Goal: Information Seeking & Learning: Compare options

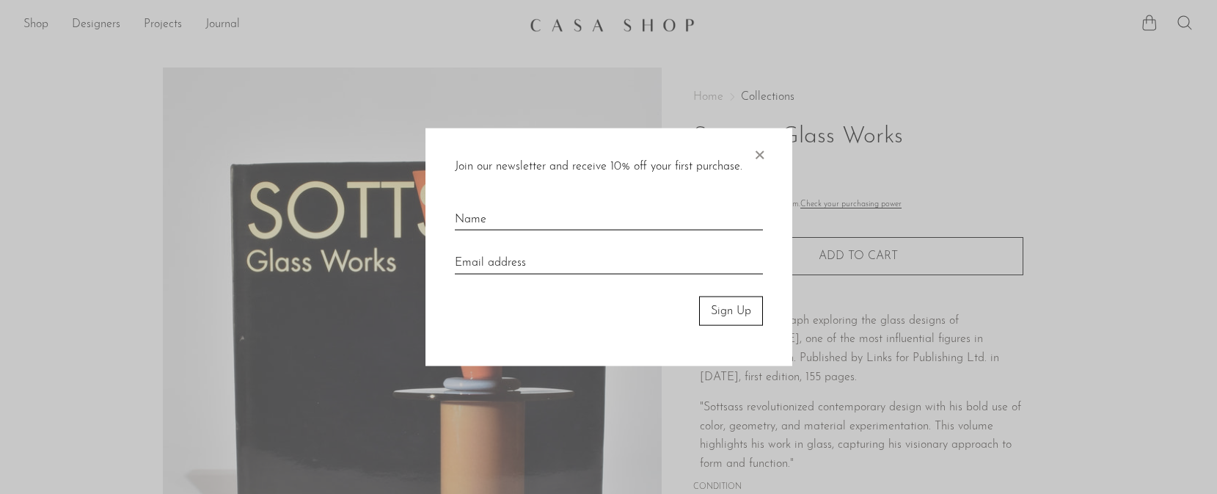
click at [762, 147] on span "×" at bounding box center [759, 151] width 15 height 47
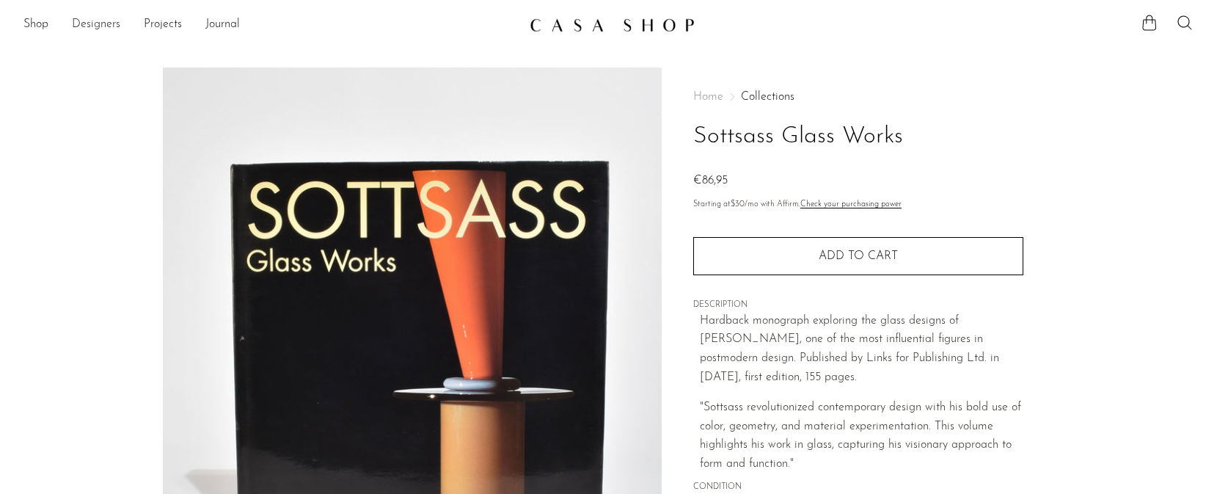
click at [79, 21] on link "Designers" at bounding box center [96, 24] width 48 height 19
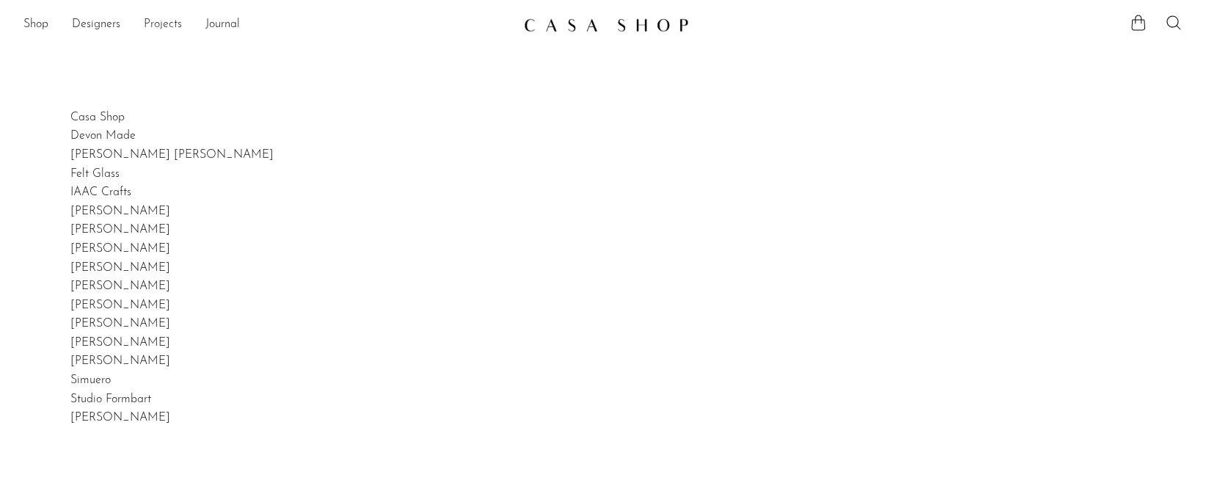
click at [159, 18] on link "Projects" at bounding box center [163, 24] width 38 height 19
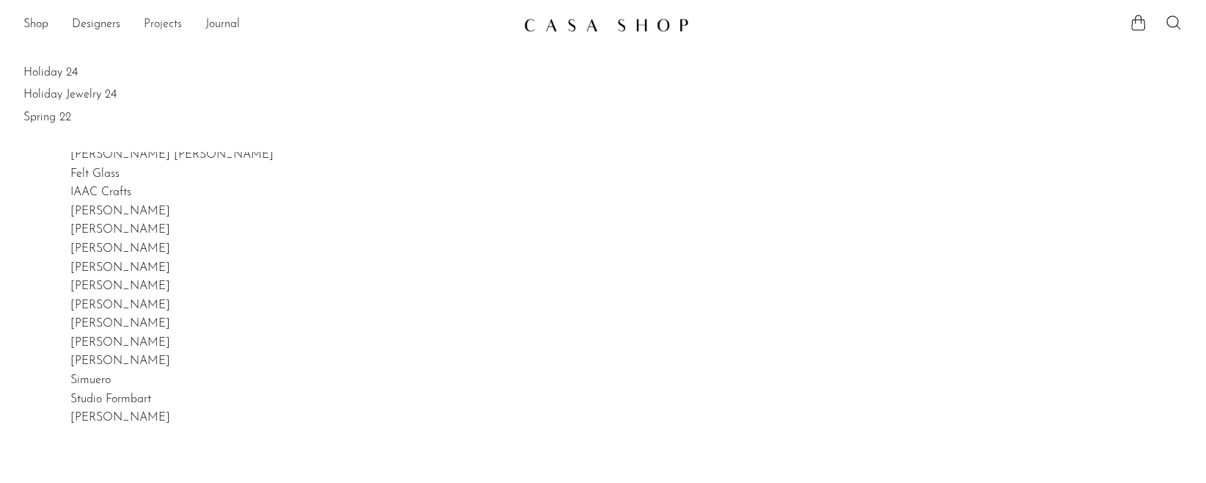
click at [160, 23] on link "Projects" at bounding box center [163, 24] width 38 height 19
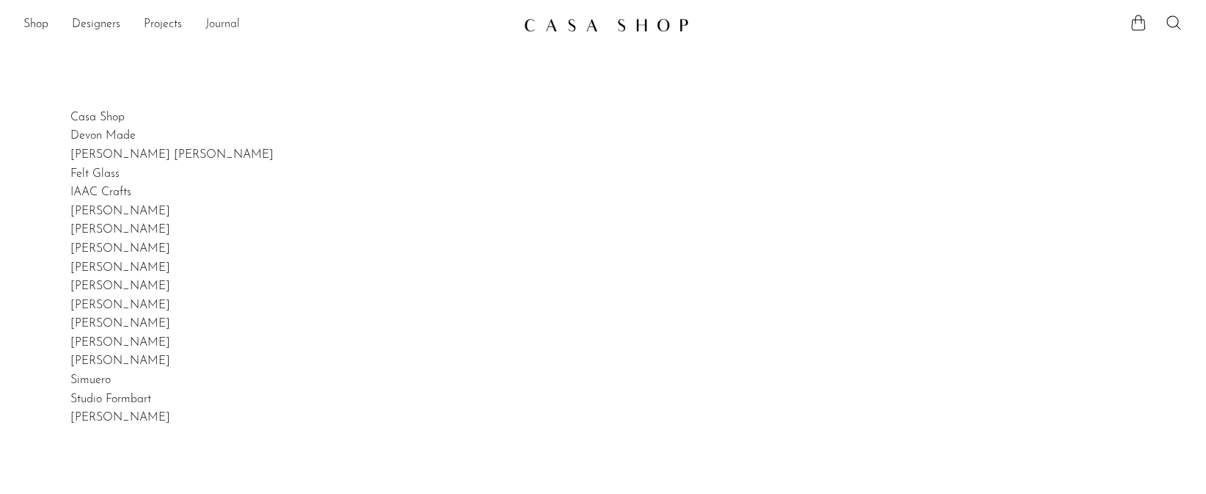
click at [225, 18] on link "Journal" at bounding box center [222, 24] width 34 height 19
click at [48, 20] on ul "Shop Featured New Arrivals Bestsellers Coming Soon Jewelry Jewelry All Earrings…" at bounding box center [267, 24] width 489 height 25
click at [42, 23] on link "Shop" at bounding box center [35, 24] width 25 height 19
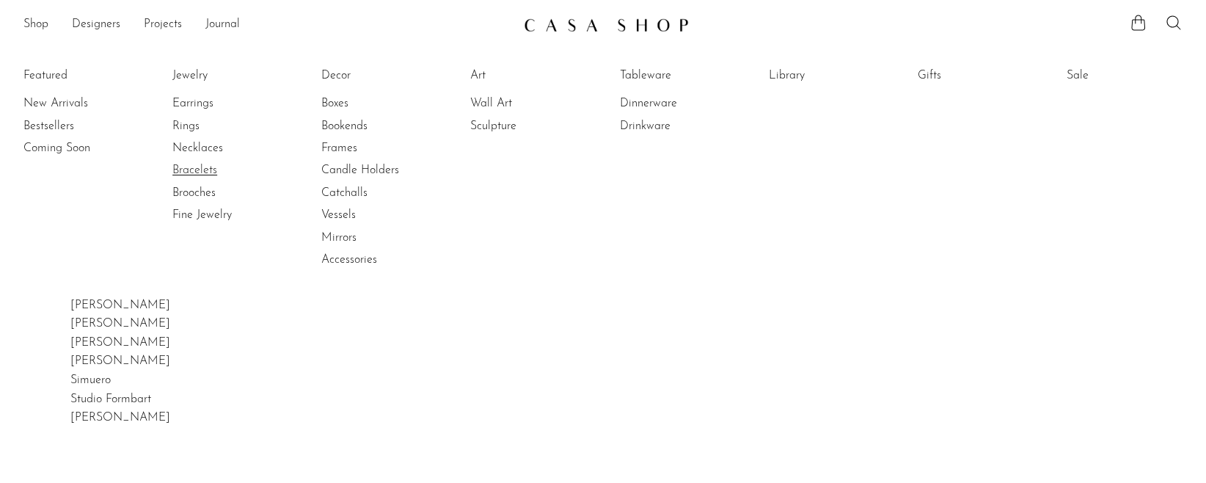
click at [214, 173] on link "Bracelets" at bounding box center [227, 170] width 110 height 16
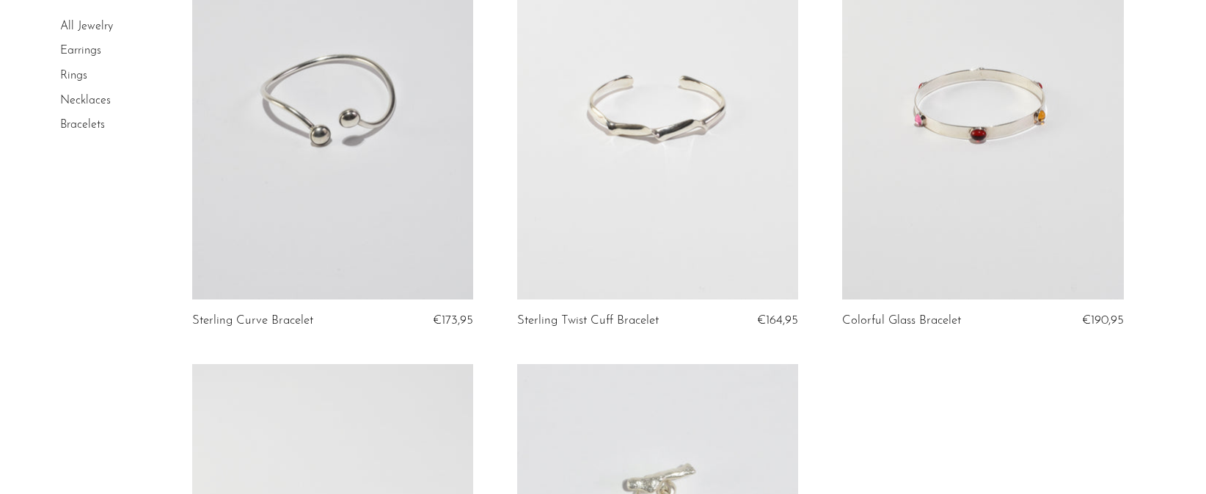
scroll to position [1624, 0]
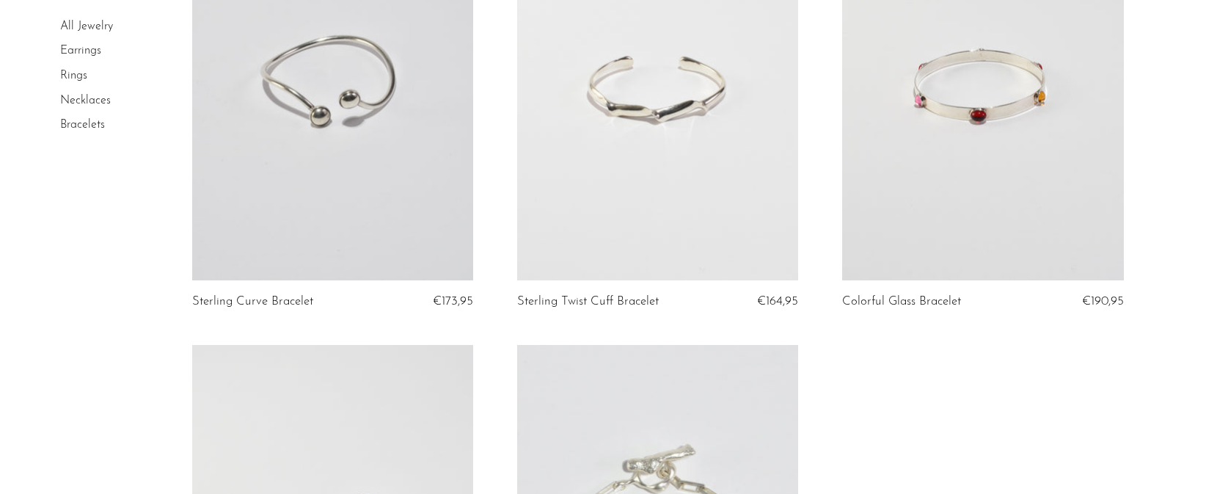
click at [941, 129] on link at bounding box center [982, 82] width 281 height 393
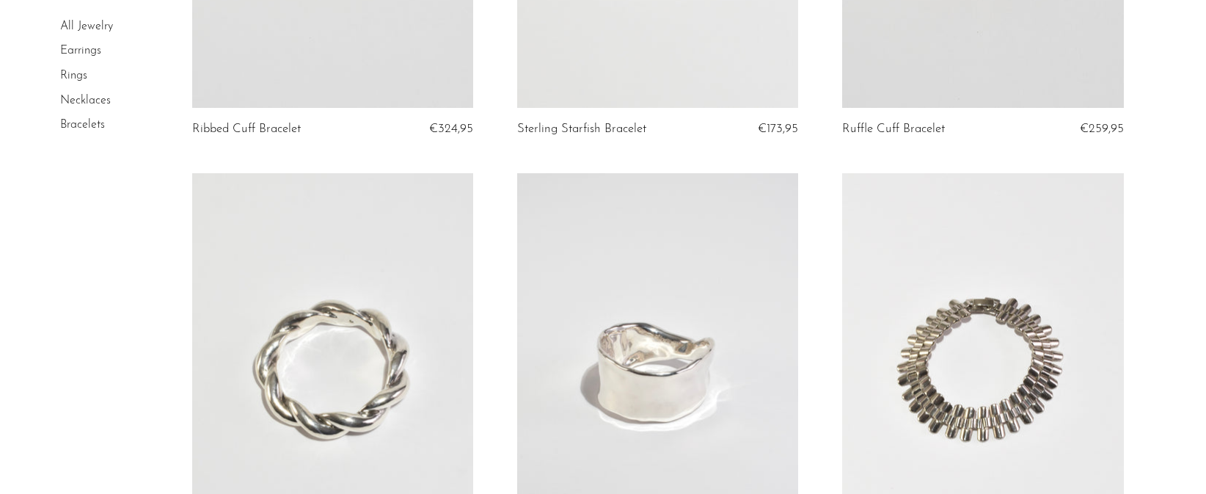
scroll to position [0, 0]
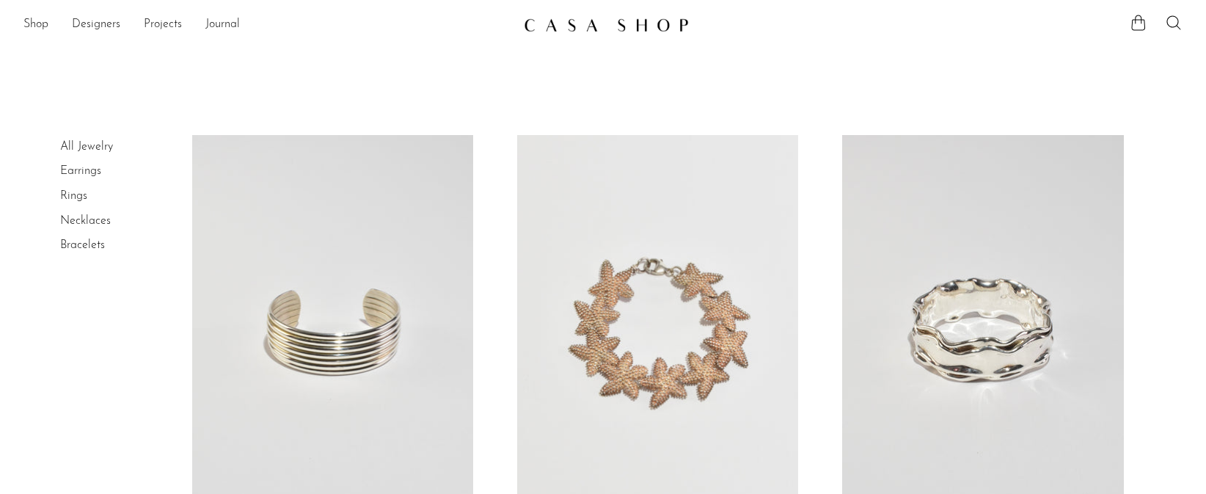
click at [95, 166] on link "Earrings" at bounding box center [80, 171] width 41 height 12
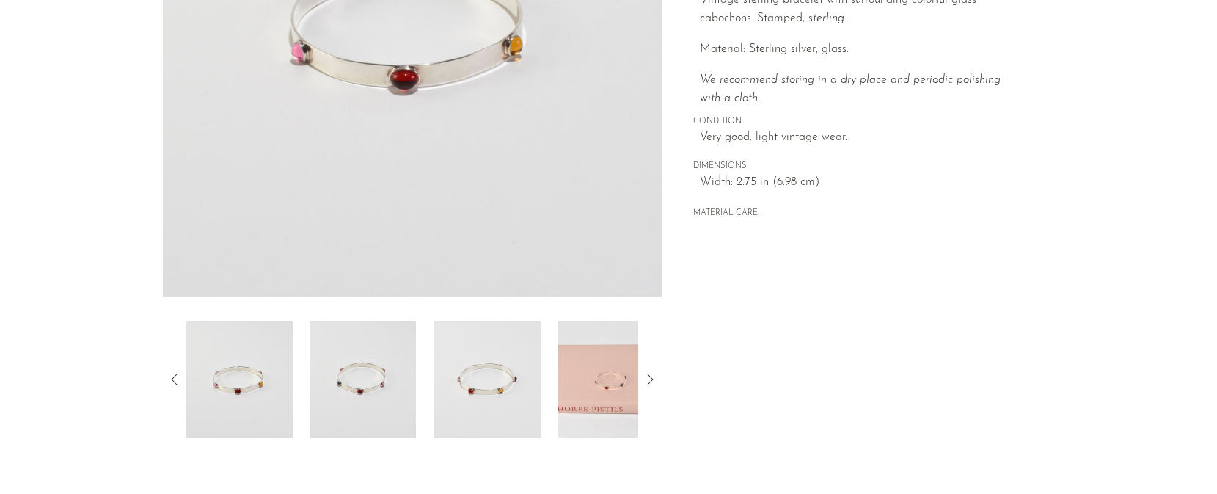
scroll to position [396, 0]
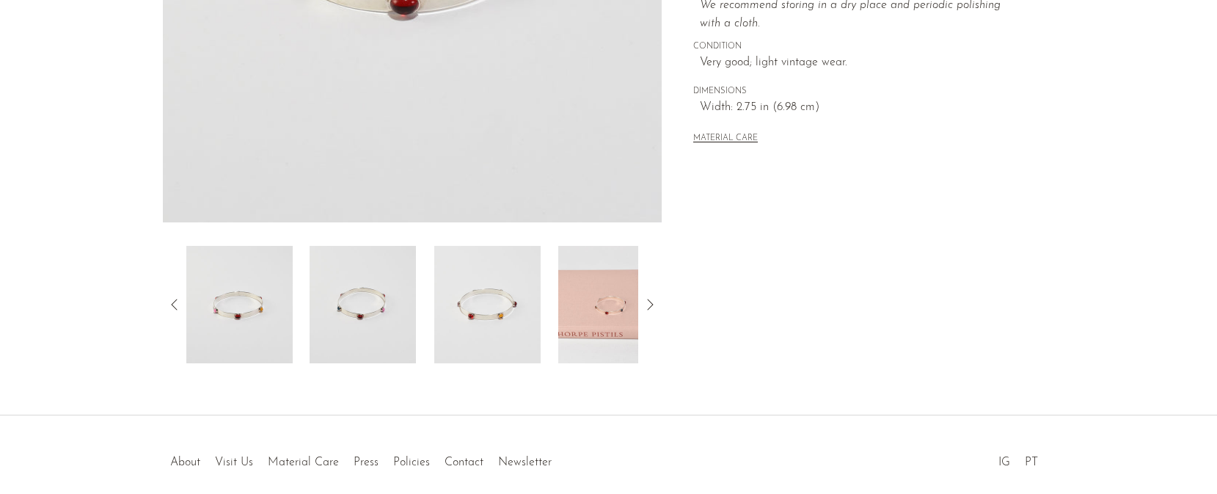
click at [649, 305] on icon at bounding box center [650, 305] width 18 height 18
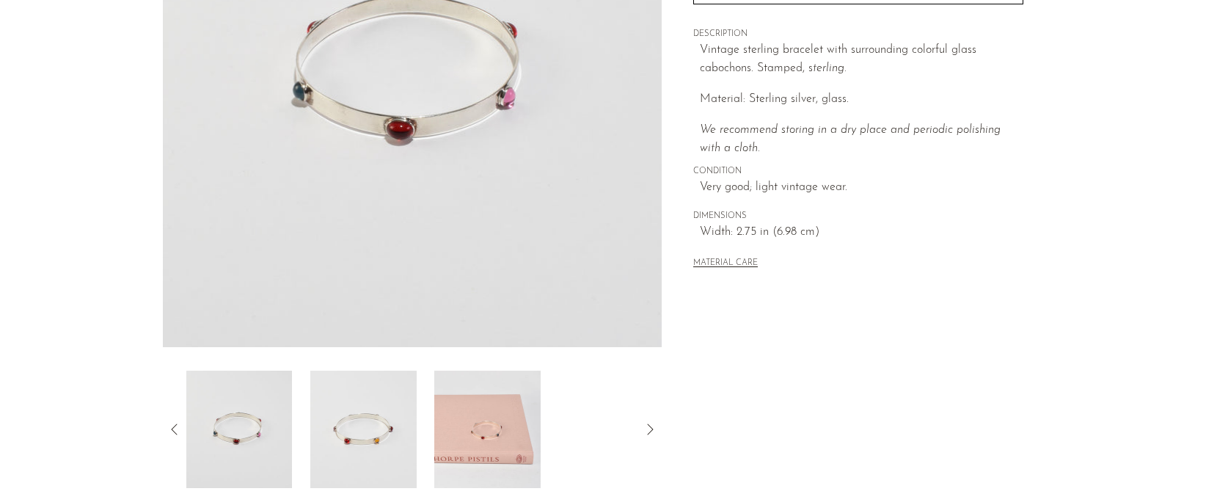
scroll to position [98, 0]
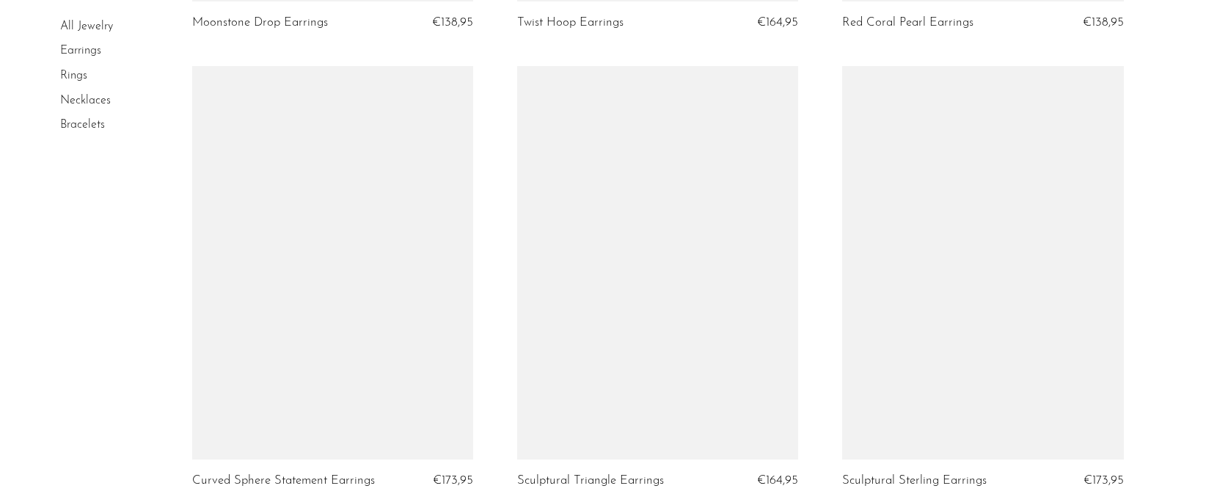
scroll to position [2794, 0]
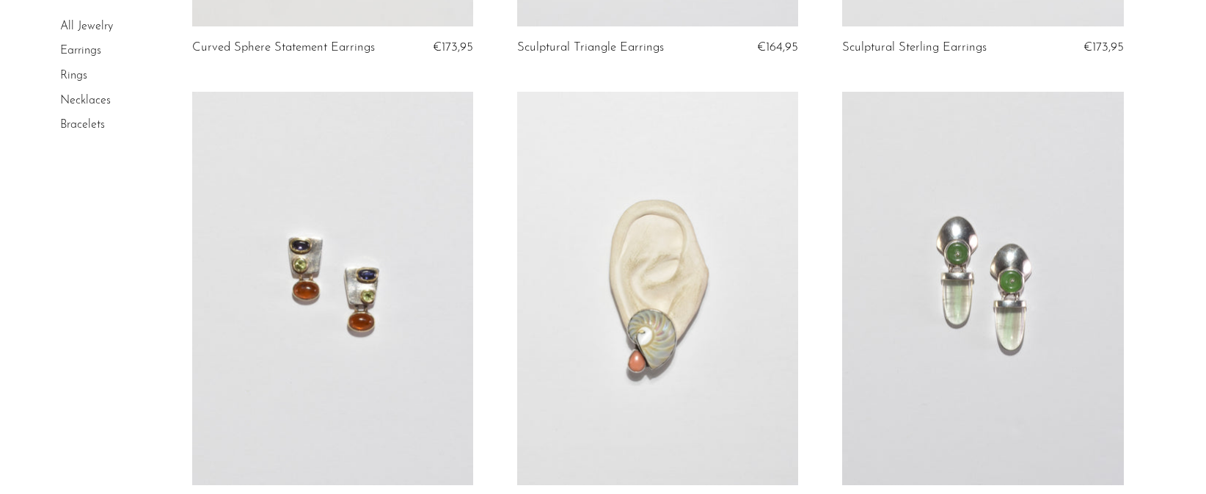
click at [981, 249] on link at bounding box center [982, 288] width 281 height 393
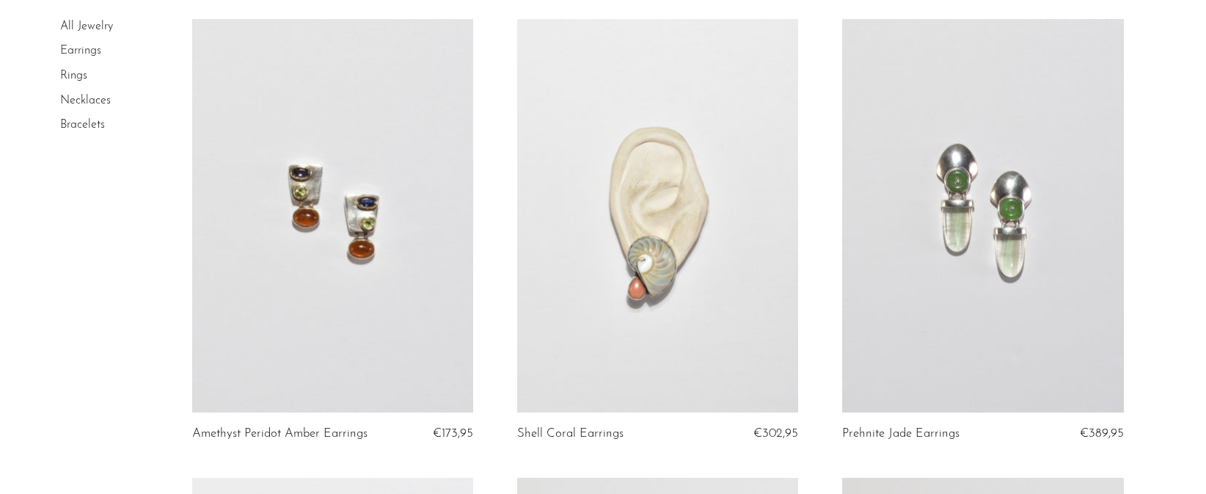
scroll to position [2942, 0]
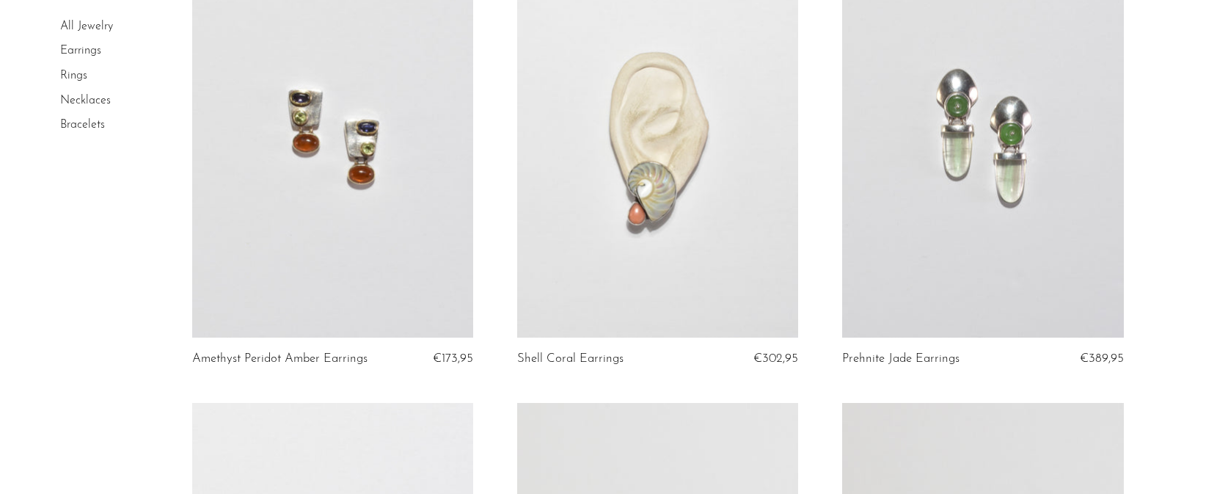
click at [644, 215] on link at bounding box center [657, 140] width 281 height 393
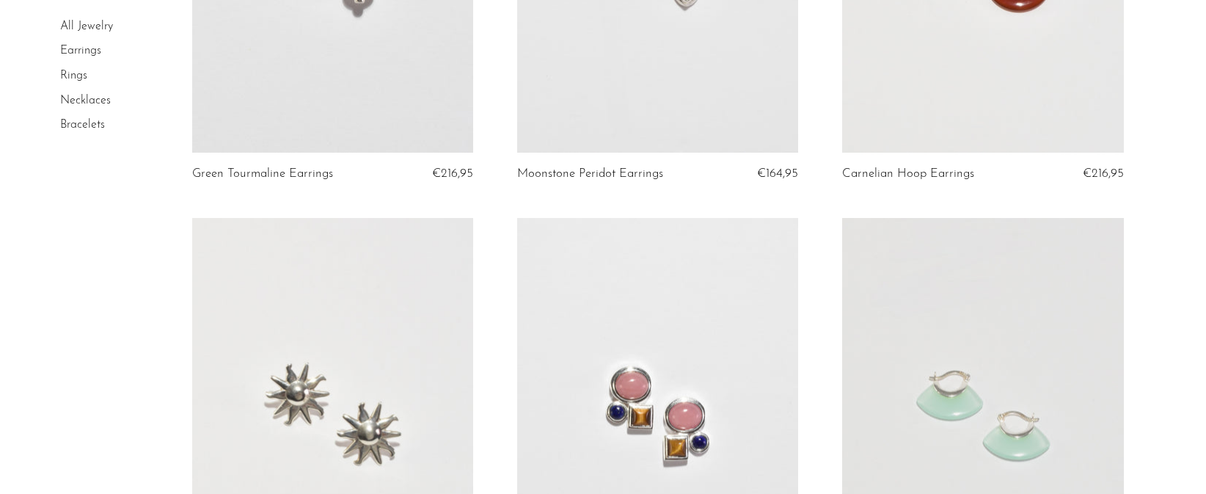
scroll to position [0, 0]
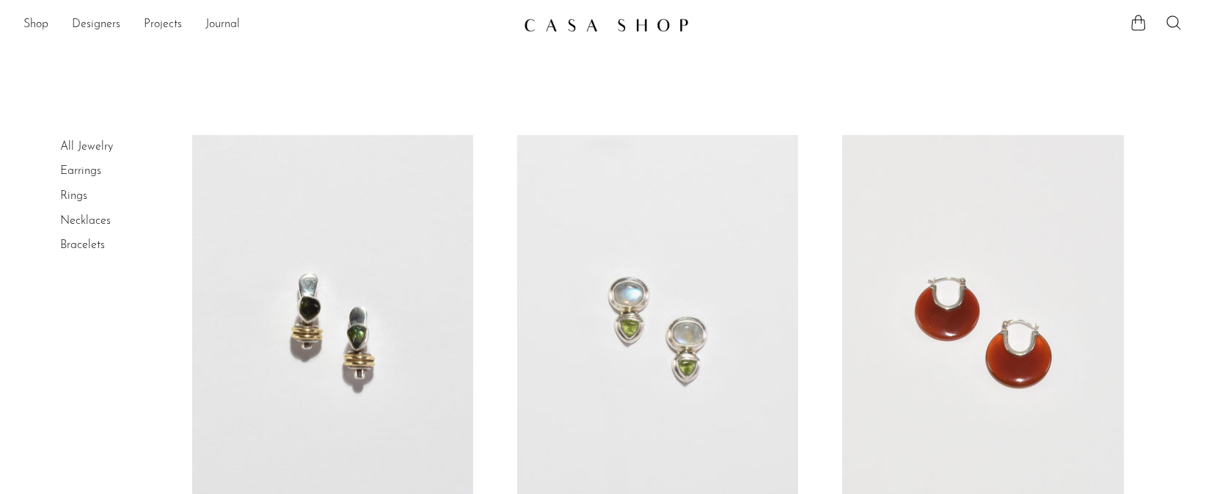
click at [950, 261] on link at bounding box center [982, 331] width 281 height 393
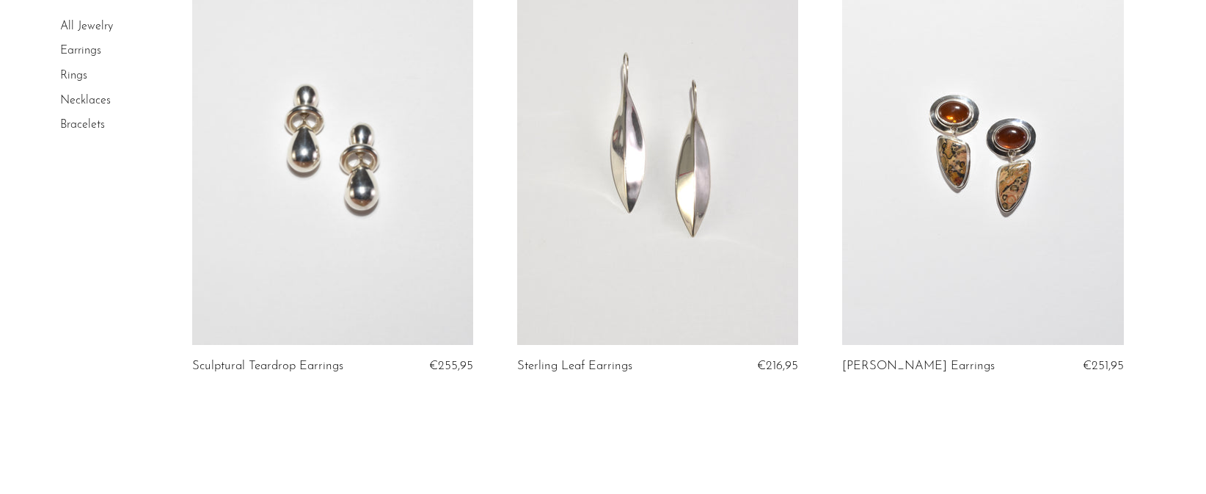
scroll to position [5480, 0]
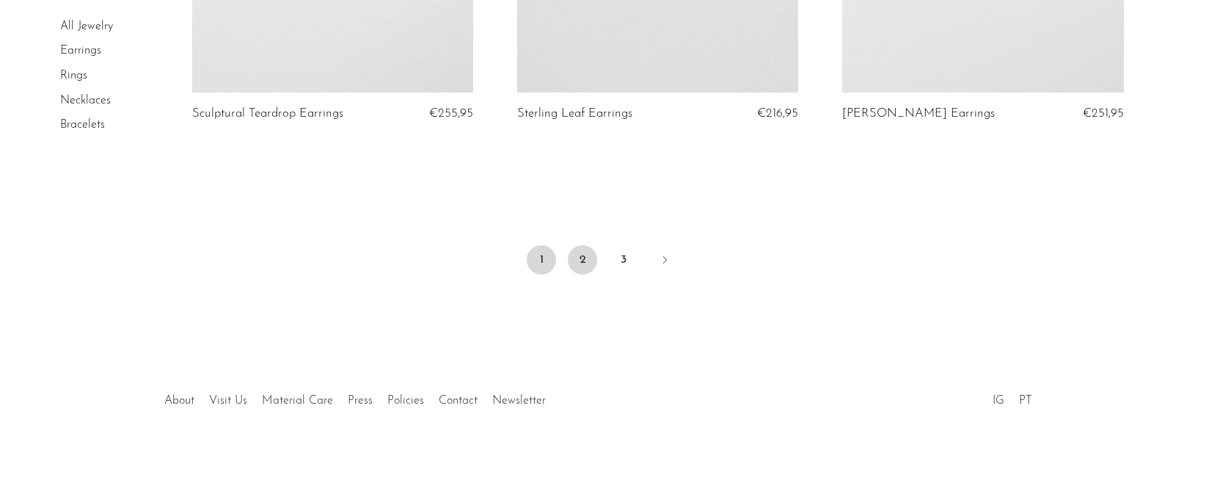
click at [591, 254] on link "2" at bounding box center [582, 259] width 29 height 29
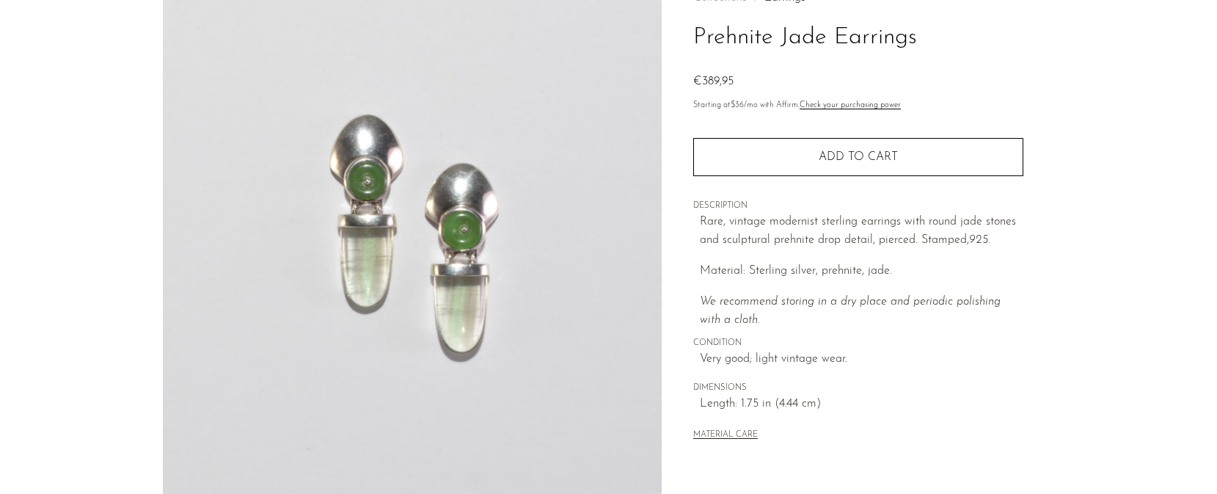
scroll to position [118, 0]
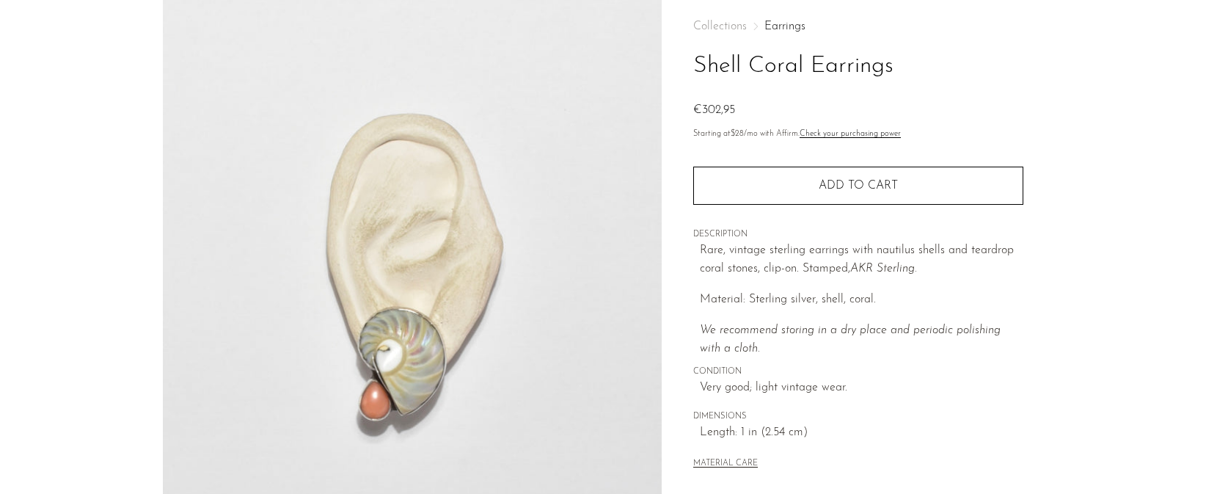
scroll to position [80, 0]
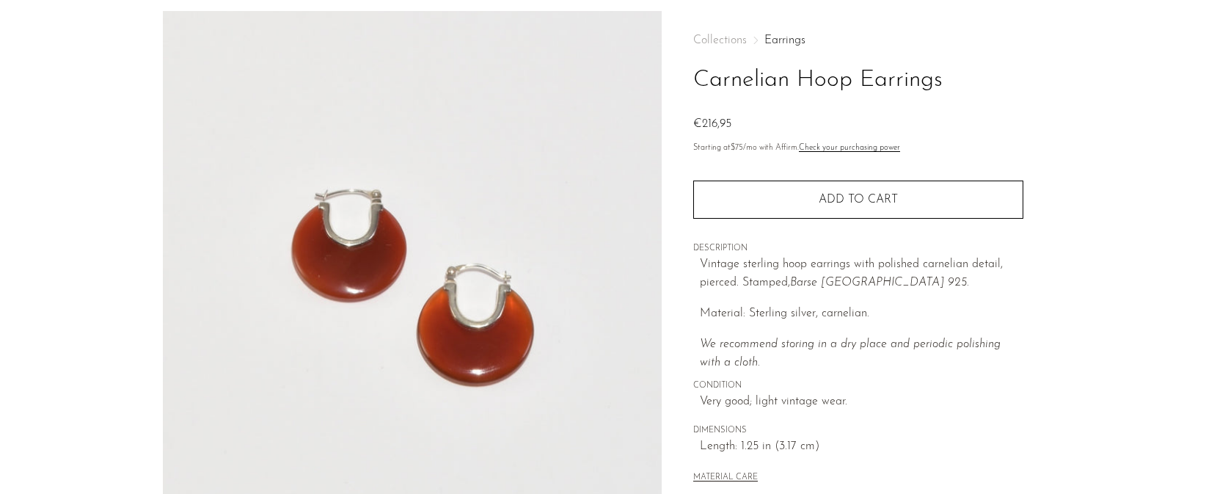
scroll to position [66, 0]
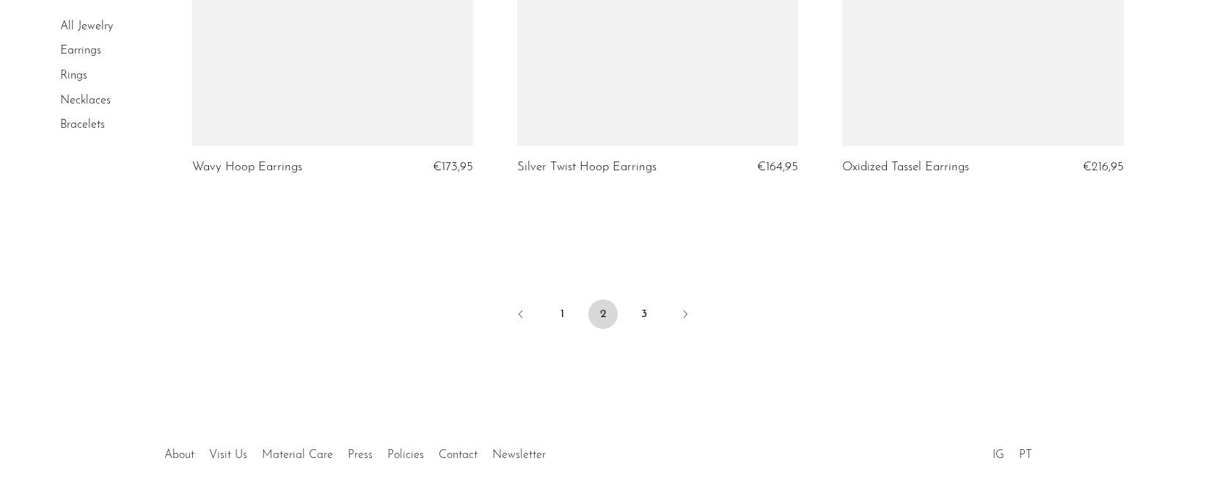
scroll to position [5493, 0]
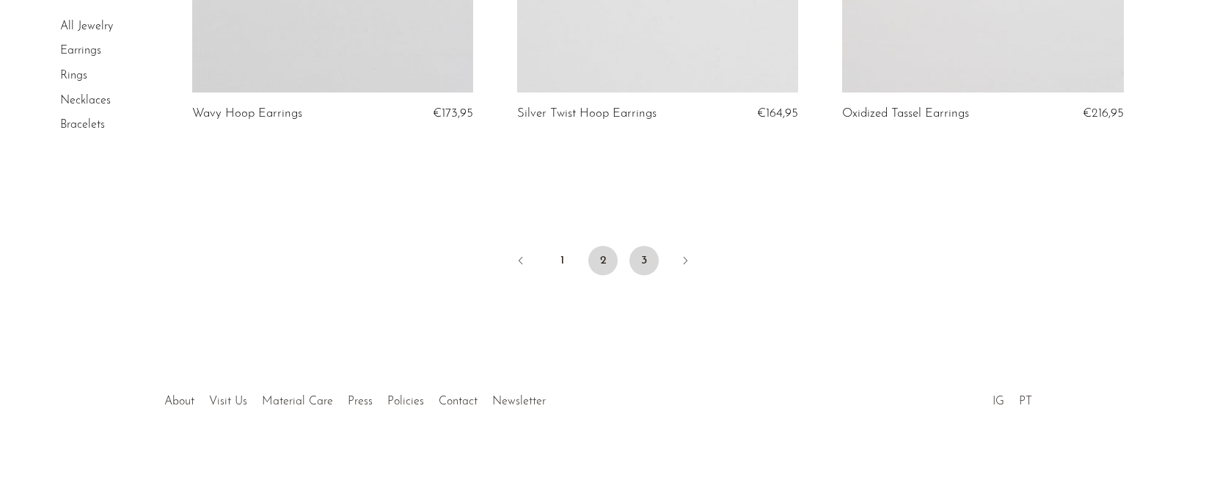
click at [651, 261] on link "3" at bounding box center [644, 260] width 29 height 29
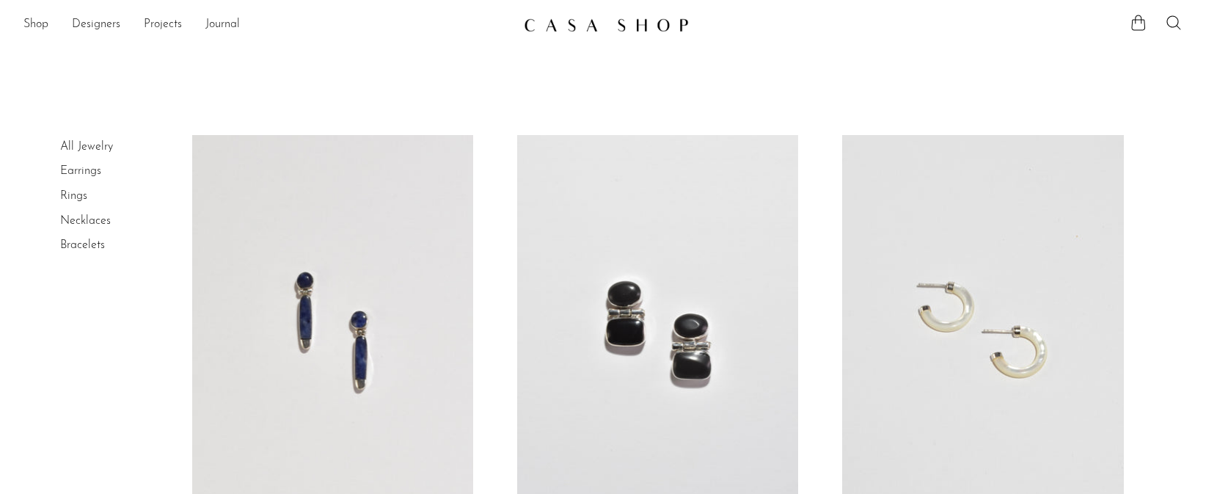
click at [70, 199] on link "Rings" at bounding box center [73, 196] width 27 height 12
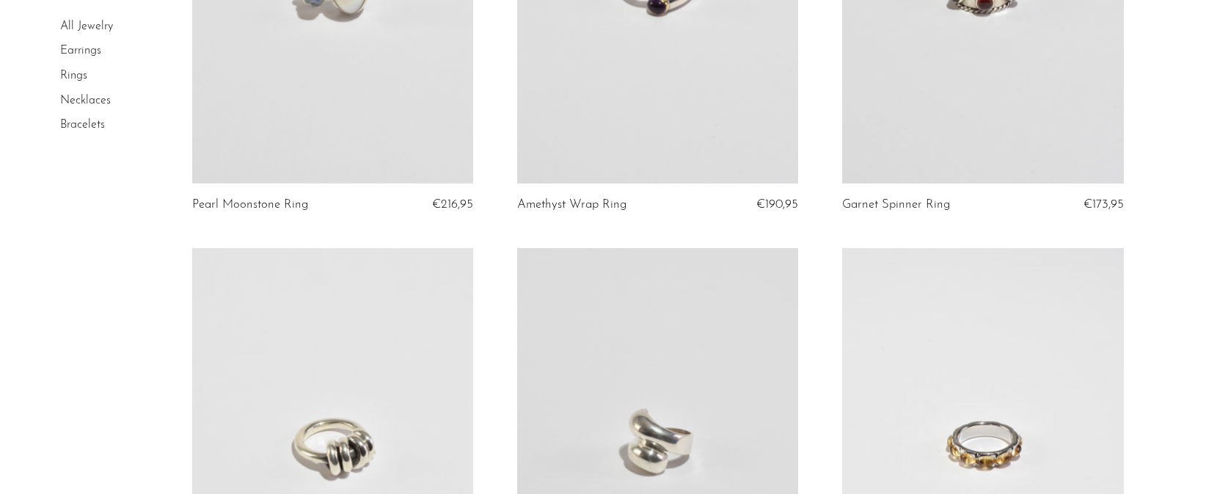
scroll to position [1179, 0]
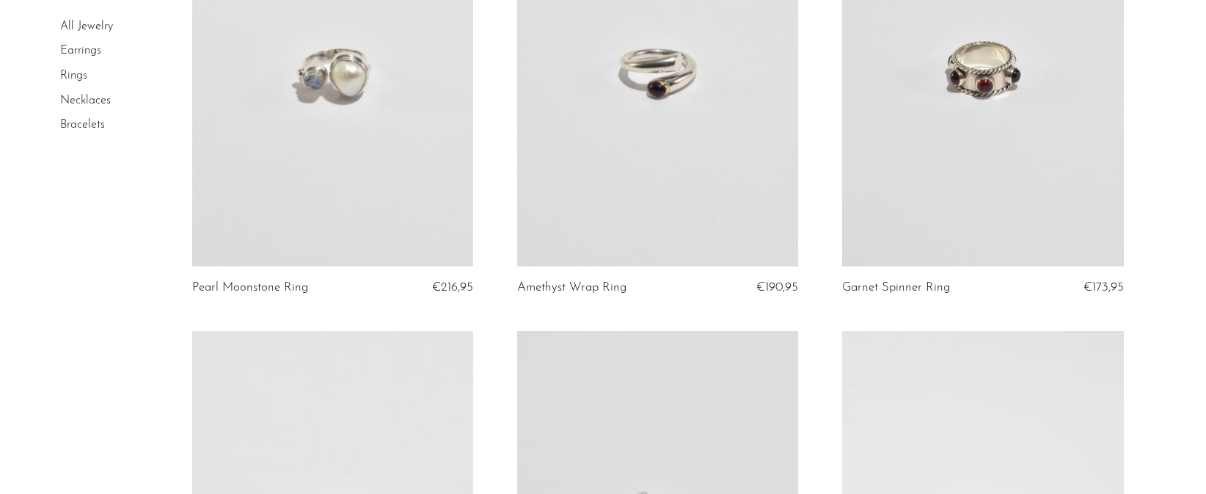
click at [343, 136] on link at bounding box center [332, 68] width 281 height 393
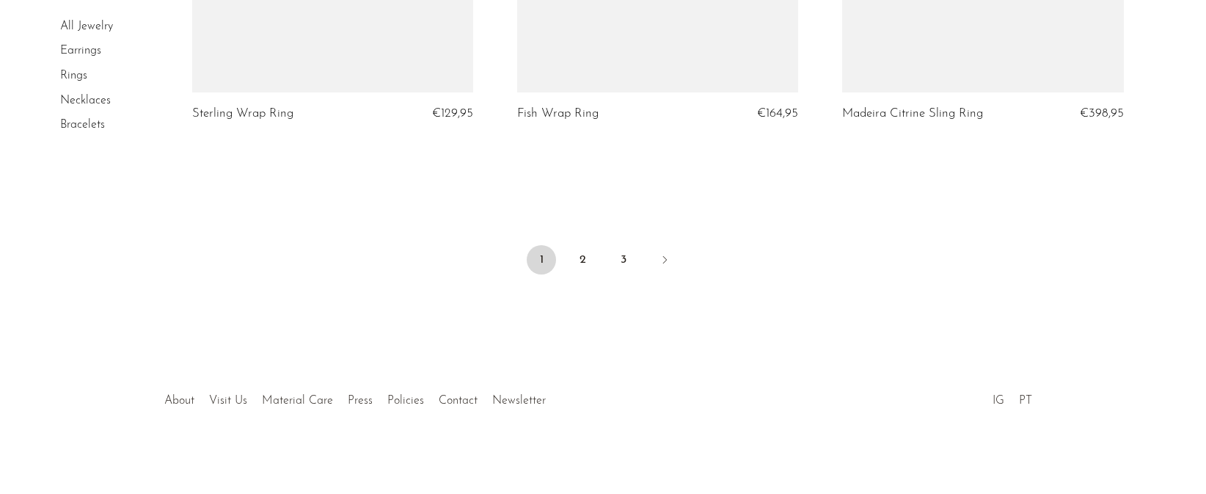
scroll to position [5471, 0]
